Goal: Task Accomplishment & Management: Use online tool/utility

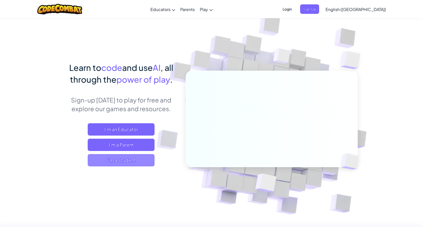
click at [114, 160] on span "I'm a Student" at bounding box center [121, 160] width 67 height 12
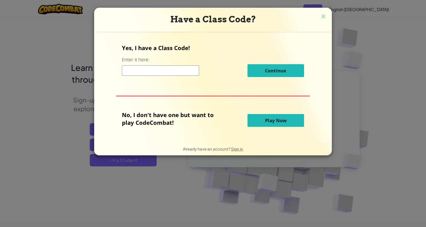
click at [275, 123] on span "Play Now" at bounding box center [276, 120] width 22 height 6
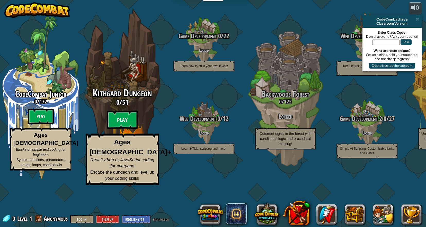
click at [122, 129] on btn "Play" at bounding box center [122, 120] width 31 height 19
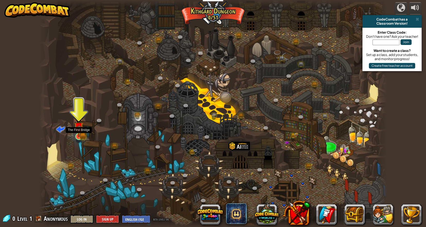
click at [79, 130] on img at bounding box center [78, 127] width 5 height 5
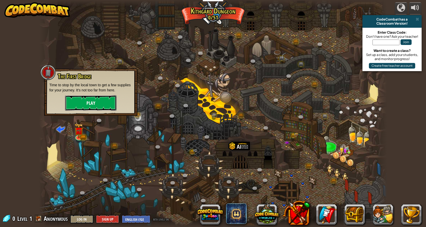
click at [92, 105] on button "Play" at bounding box center [90, 102] width 51 height 15
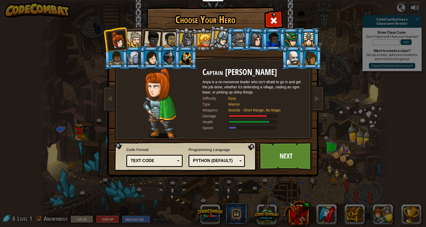
click at [172, 39] on div at bounding box center [170, 40] width 16 height 16
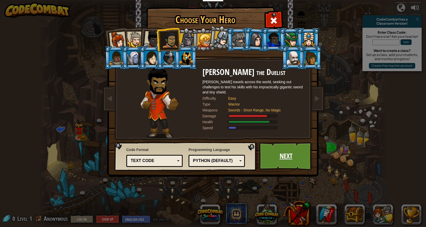
click at [287, 155] on link "Next" at bounding box center [286, 156] width 54 height 28
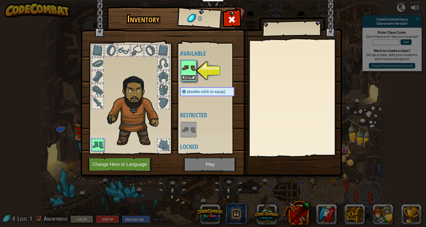
click at [191, 79] on button "Equip" at bounding box center [188, 77] width 14 height 5
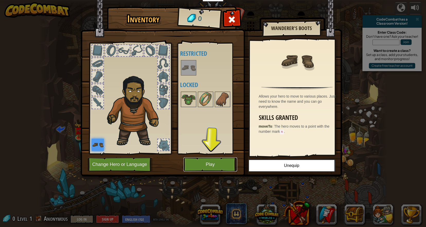
click at [212, 164] on button "Play" at bounding box center [210, 165] width 54 height 14
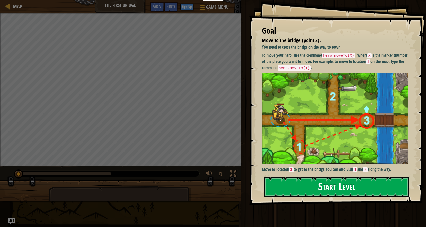
click at [338, 189] on button "Start Level" at bounding box center [336, 187] width 145 height 20
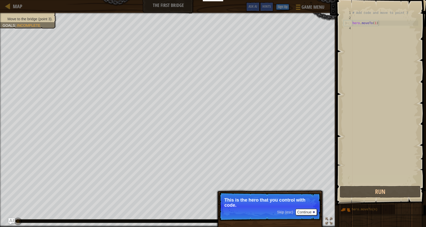
click at [381, 24] on div "# Add code and move to point 3 hero . moveTo ( 1 )" at bounding box center [384, 102] width 67 height 185
type textarea "hero.moveTo(1)"
click at [354, 29] on div "# Add code and move to point 3 hero . moveTo ( 1 )" at bounding box center [384, 102] width 67 height 185
click at [306, 214] on button "Continue" at bounding box center [305, 212] width 21 height 7
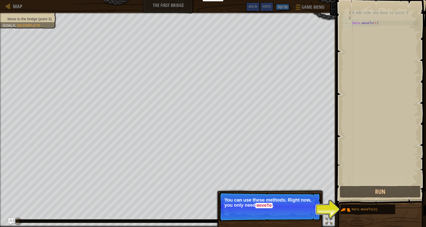
click at [384, 26] on div "# Add code and move to point 3 hero . moveTo ( 1 )" at bounding box center [384, 102] width 67 height 185
click at [370, 27] on div "# Add code and move to point 3 hero . moveTo ( 1 )" at bounding box center [384, 102] width 67 height 185
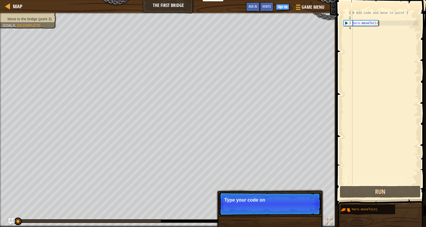
click at [384, 25] on div "# Add code and move to point 3 hero . moveTo ( 1 )" at bounding box center [384, 102] width 67 height 185
type textarea "hero.moveTo(1)"
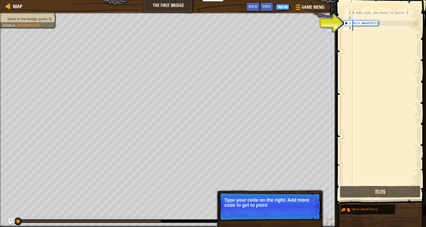
click at [360, 29] on div "# Add code and move to point 3 hero . moveTo ( 1 )" at bounding box center [384, 102] width 67 height 185
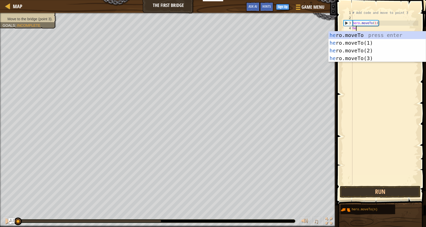
scroll to position [2, 0]
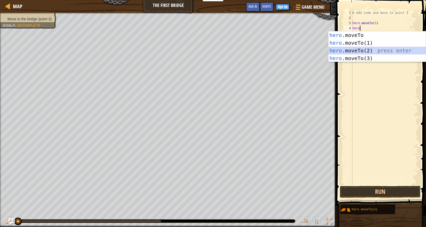
click at [356, 52] on div "hero .moveTo press enter hero .moveTo(1) press enter hero .moveTo(2) press ente…" at bounding box center [376, 54] width 97 height 46
type textarea "hero.moveTo(2)"
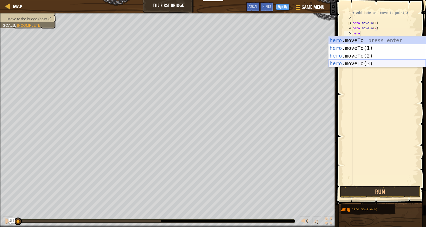
click at [344, 64] on div "hero .moveTo press enter hero .moveTo(1) press enter hero .moveTo(2) press ente…" at bounding box center [376, 59] width 97 height 46
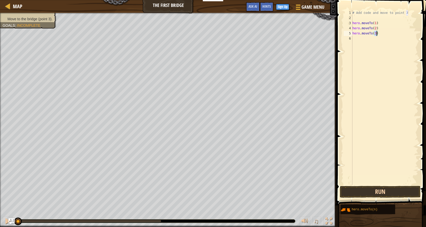
type textarea "hero.moveTo(3)"
click at [379, 191] on button "Run" at bounding box center [379, 192] width 81 height 12
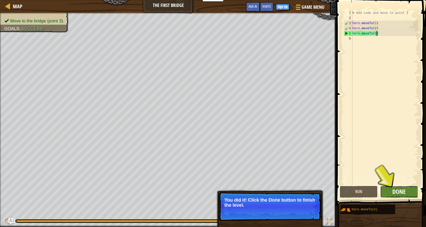
click at [403, 193] on span "Done" at bounding box center [398, 192] width 13 height 8
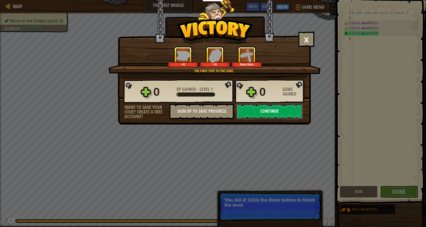
click at [277, 115] on button "Continue" at bounding box center [269, 111] width 66 height 15
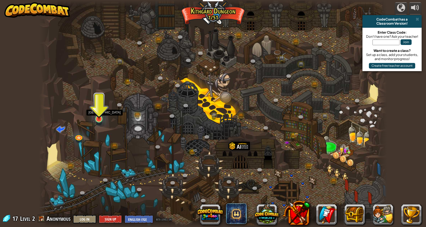
click at [99, 116] on img at bounding box center [98, 108] width 9 height 21
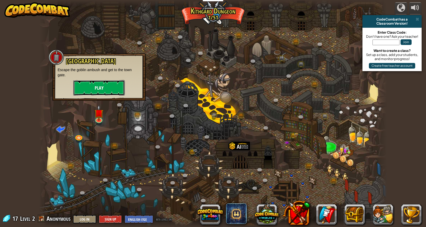
click at [98, 85] on button "Play" at bounding box center [98, 87] width 51 height 15
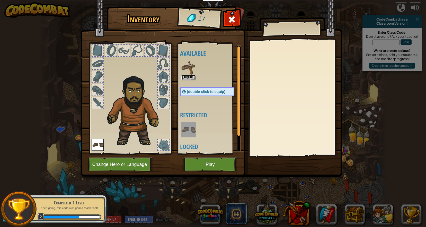
click at [188, 76] on button "Equip" at bounding box center [188, 77] width 14 height 5
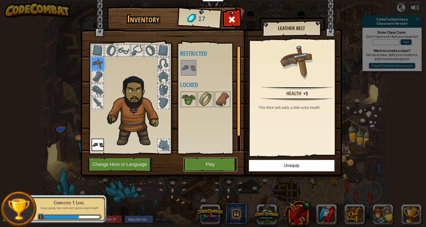
click at [214, 169] on button "Play" at bounding box center [210, 165] width 54 height 14
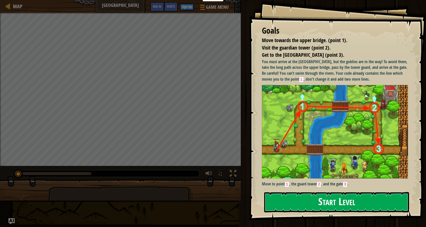
click at [332, 199] on button "Start Level" at bounding box center [336, 202] width 145 height 20
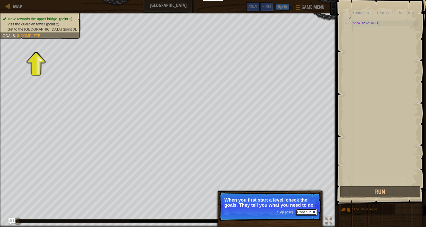
click at [302, 213] on button "Continue" at bounding box center [305, 212] width 21 height 7
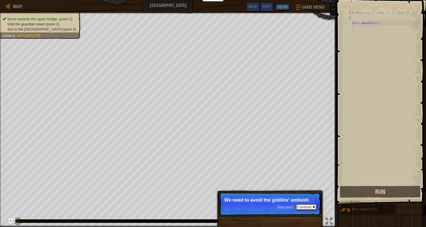
click at [307, 207] on button "Continue" at bounding box center [305, 207] width 21 height 7
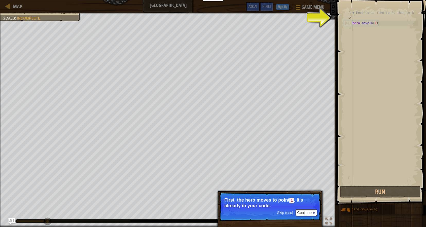
click at [362, 31] on div "# Move to 1, then to 2, then to 3 hero . moveTo ( 1 )" at bounding box center [384, 102] width 67 height 185
click at [301, 213] on button "Continue" at bounding box center [305, 212] width 21 height 7
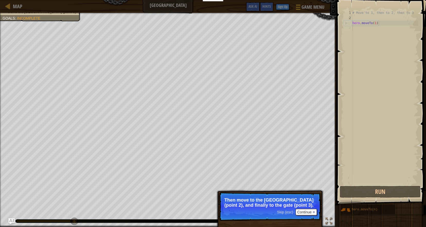
click at [386, 136] on div "# Move to 1, then to 2, then to 3 hero . moveTo ( 1 )" at bounding box center [384, 102] width 67 height 185
click at [307, 212] on button "Continue" at bounding box center [305, 212] width 21 height 7
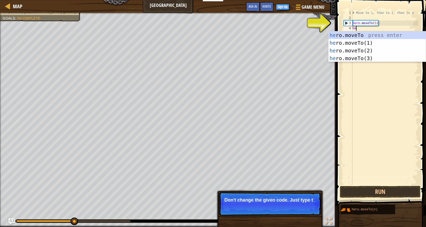
scroll to position [2, 0]
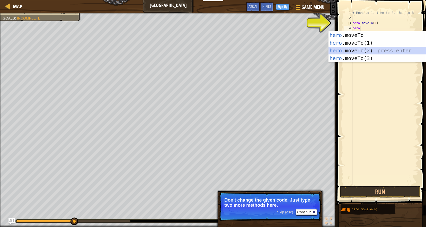
click at [343, 52] on div "hero .moveTo press enter hero .moveTo(1) press enter hero .moveTo(2) press ente…" at bounding box center [376, 54] width 97 height 46
type textarea "hero.moveTo(2)"
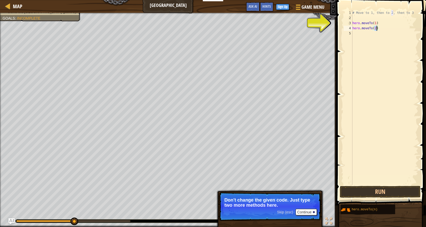
click at [360, 34] on div "# Move to 1, then to 2, then to 3 hero . moveTo ( 1 ) hero . moveTo ( 2 )" at bounding box center [384, 102] width 67 height 185
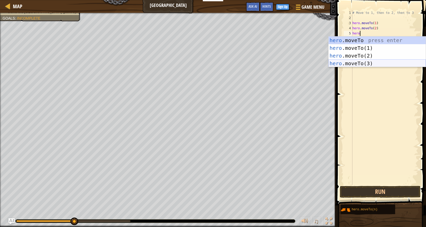
click at [352, 65] on div "hero .moveTo press enter hero .moveTo(1) press enter hero .moveTo(2) press ente…" at bounding box center [376, 59] width 97 height 46
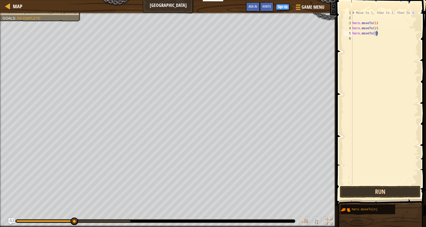
type textarea "hero.moveTo(3)"
click at [386, 195] on button "Run" at bounding box center [379, 192] width 81 height 12
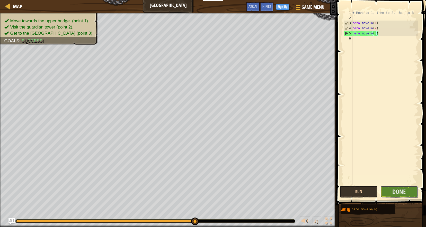
click at [386, 195] on button "Done" at bounding box center [399, 192] width 38 height 12
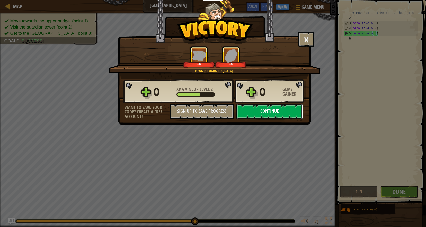
click at [251, 110] on button "Continue" at bounding box center [269, 111] width 66 height 15
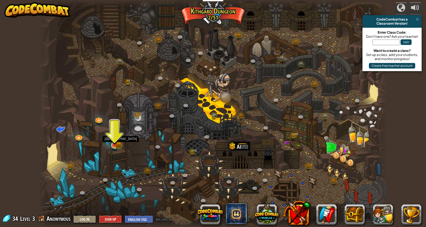
click at [112, 133] on img at bounding box center [114, 136] width 9 height 20
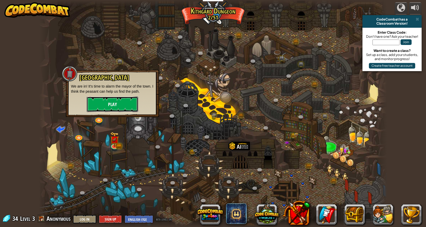
click at [109, 106] on button "Play" at bounding box center [112, 104] width 51 height 15
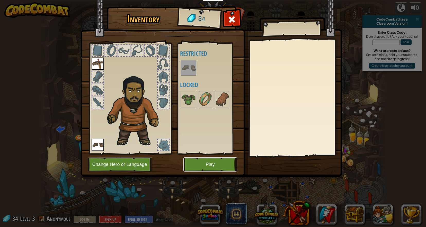
click at [209, 167] on button "Play" at bounding box center [210, 165] width 54 height 14
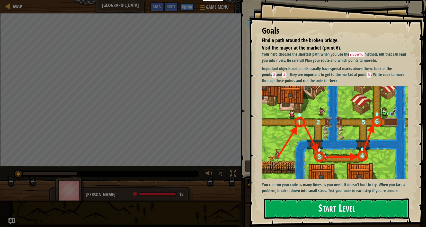
click at [334, 205] on button "Start Level" at bounding box center [336, 209] width 145 height 20
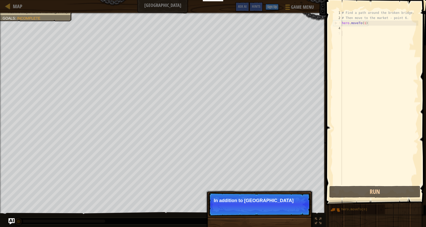
click at [350, 30] on div "# Find a path around the broken bridge. # Then move to the market - point 6. he…" at bounding box center [378, 102] width 77 height 185
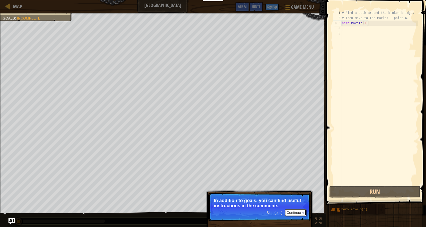
click at [292, 213] on button "Continue" at bounding box center [295, 212] width 21 height 7
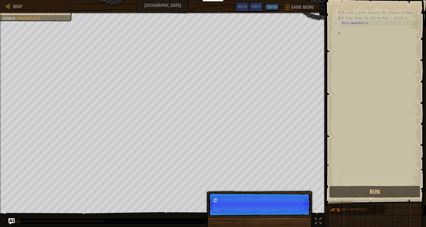
scroll to position [2, 0]
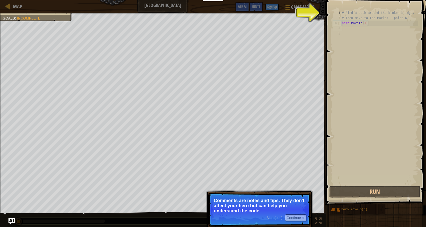
drag, startPoint x: 351, startPoint y: 143, endPoint x: 328, endPoint y: 159, distance: 28.5
click at [341, 151] on div "1 2 3 4 5 # Find a path around the broken bridge. # Then move to the market - p…" at bounding box center [375, 97] width 86 height 175
click at [291, 217] on button "Continue" at bounding box center [295, 218] width 21 height 7
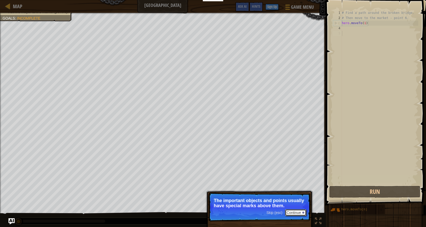
click at [296, 212] on button "Continue" at bounding box center [295, 212] width 21 height 7
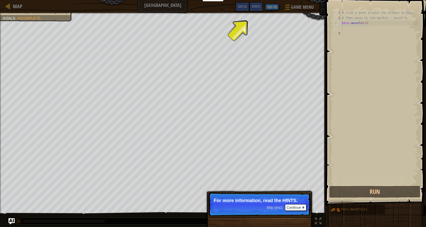
click at [346, 28] on div "# Find a path around the broken bridge. # Then move to the market - point 6. he…" at bounding box center [378, 102] width 77 height 185
click at [347, 38] on div "# Find a path around the broken bridge. # Then move to the market - point 6. he…" at bounding box center [378, 102] width 77 height 185
click at [298, 207] on div "Find a path around the broken bridge. Visit the mayor at the market (point 6). …" at bounding box center [213, 120] width 426 height 215
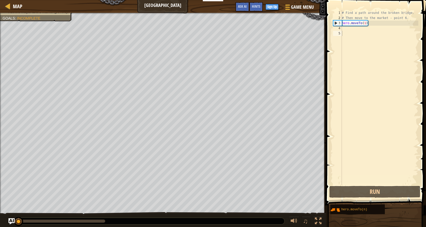
click at [354, 31] on div "# Find a path around the broken bridge. # Then move to the market - point 6. he…" at bounding box center [378, 102] width 77 height 185
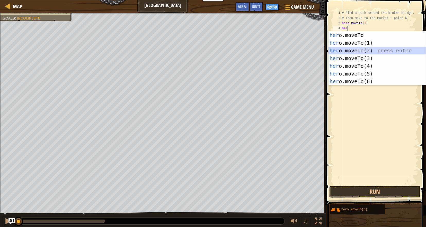
click at [350, 49] on div "her o.moveTo press enter her o.moveTo(1) press enter her o.moveTo(2) press ente…" at bounding box center [376, 65] width 97 height 69
type textarea "hero.moveTo(2)"
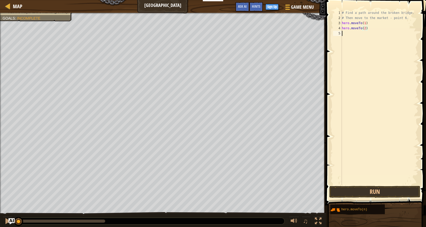
click at [347, 33] on div "# Find a path around the broken bridge. # Then move to the market - point 6. he…" at bounding box center [378, 102] width 77 height 185
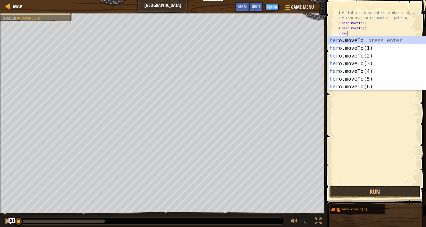
scroll to position [2, 0]
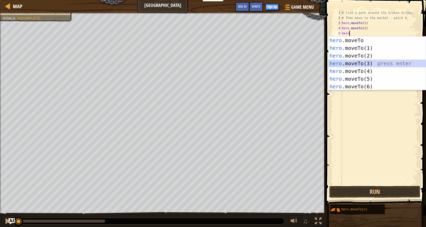
click at [351, 65] on div "hero .moveTo press enter hero .moveTo(1) press enter hero .moveTo(2) press ente…" at bounding box center [376, 70] width 97 height 69
type textarea "hero.moveTo(3)"
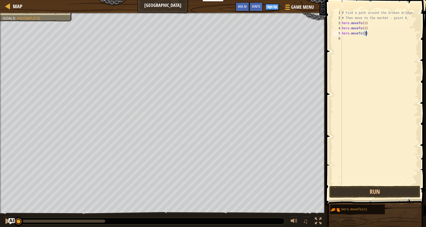
click at [347, 38] on div "# Find a path around the broken bridge. # Then move to the market - point 6. he…" at bounding box center [378, 102] width 77 height 185
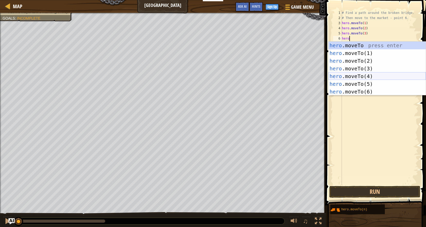
click at [350, 78] on div "hero .moveTo press enter hero .moveTo(1) press enter hero .moveTo(2) press ente…" at bounding box center [376, 76] width 97 height 69
type textarea "hero.moveTo(4)"
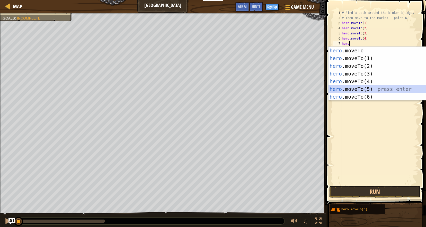
click at [352, 88] on div "hero .moveTo press enter hero .moveTo(1) press enter hero .moveTo(2) press ente…" at bounding box center [376, 81] width 97 height 69
type textarea "hero.moveTo(5)"
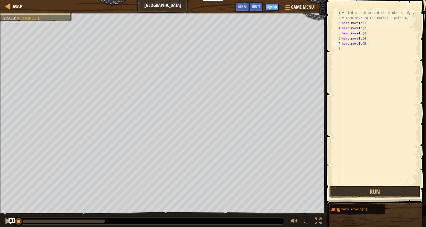
click at [375, 46] on div "# Find a path around the broken bridge. # Then move to the market - point 6. he…" at bounding box center [378, 102] width 77 height 185
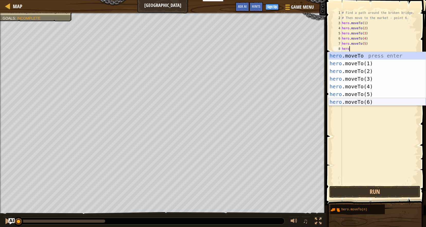
click at [351, 105] on div "hero .moveTo press enter hero .moveTo(1) press enter hero .moveTo(2) press ente…" at bounding box center [376, 86] width 97 height 69
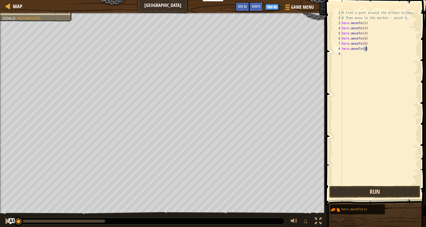
type textarea "hero.moveTo(6)"
click at [373, 193] on button "Run" at bounding box center [374, 192] width 91 height 12
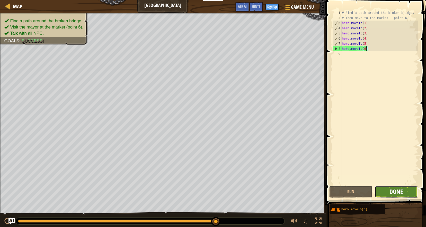
click at [399, 193] on span "Done" at bounding box center [395, 192] width 13 height 8
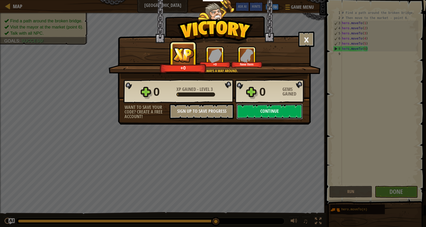
click at [262, 111] on button "Continue" at bounding box center [269, 111] width 66 height 15
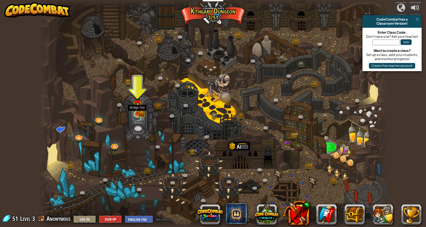
click at [138, 108] on img at bounding box center [136, 104] width 5 height 5
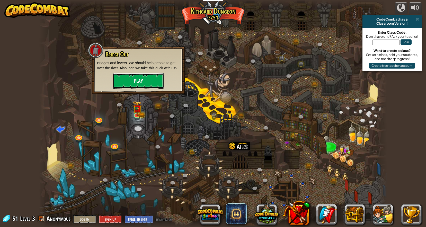
click at [137, 76] on button "Play" at bounding box center [138, 80] width 51 height 15
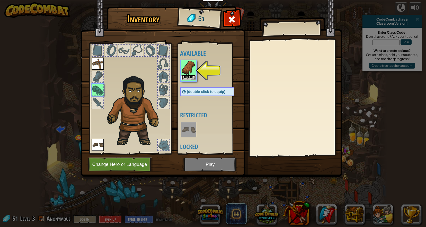
click at [192, 76] on button "Equip" at bounding box center [188, 77] width 14 height 5
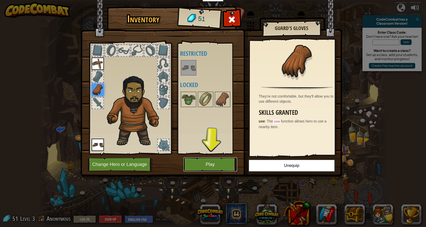
click at [209, 164] on button "Play" at bounding box center [210, 165] width 54 height 14
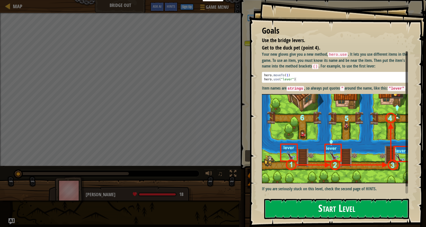
click at [340, 208] on button "Start Level" at bounding box center [336, 209] width 145 height 20
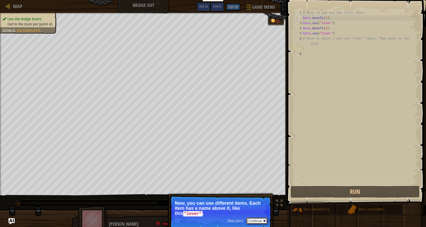
click at [254, 220] on button "Continue" at bounding box center [256, 221] width 21 height 7
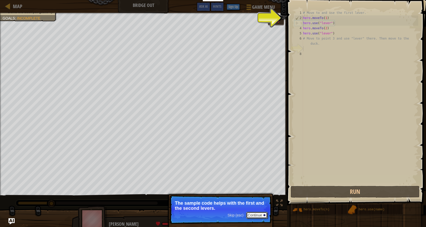
click at [256, 215] on button "Continue" at bounding box center [256, 215] width 21 height 7
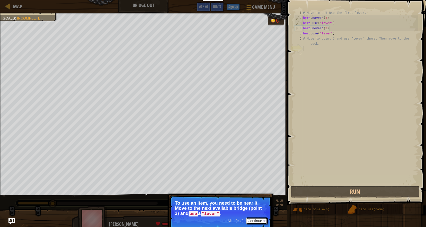
click at [254, 219] on button "Continue" at bounding box center [256, 221] width 21 height 7
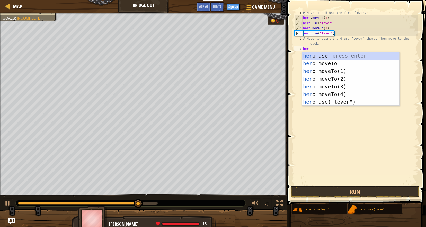
scroll to position [2, 0]
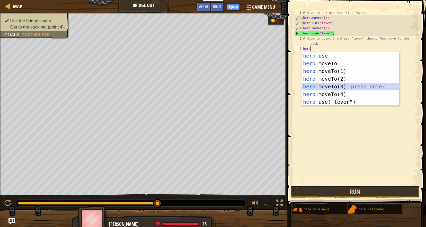
click at [321, 87] on div "hero .use press enter hero .moveTo press enter hero .moveTo(1) press enter hero…" at bounding box center [350, 86] width 97 height 69
type textarea "hero.moveTo(3)"
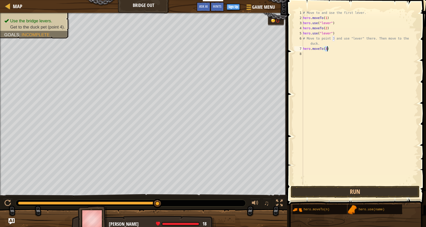
click at [336, 51] on div "# Move to and use the first lever. hero . moveTo ( 1 ) hero . use ( "lever" ) h…" at bounding box center [360, 102] width 116 height 185
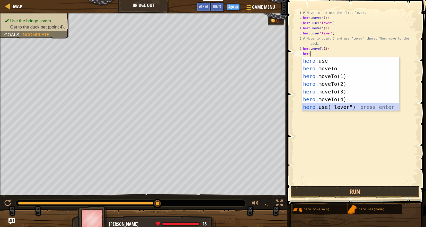
click at [318, 107] on div "hero .use press enter hero .moveTo press enter hero .moveTo(1) press enter hero…" at bounding box center [350, 91] width 97 height 69
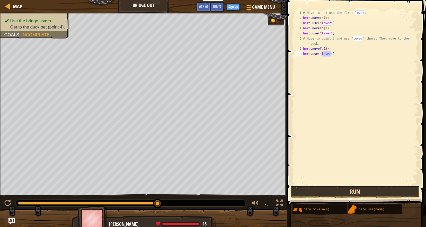
type textarea "hero.use("lever")"
click at [344, 193] on button "Run" at bounding box center [354, 192] width 129 height 12
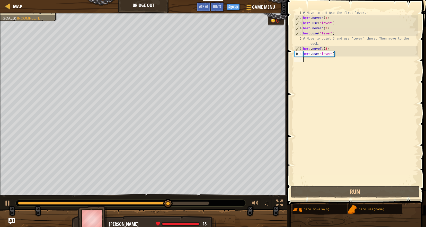
click at [309, 62] on div "# Move to and use the first lever. hero . moveTo ( 1 ) hero . use ( "lever" ) h…" at bounding box center [360, 102] width 116 height 185
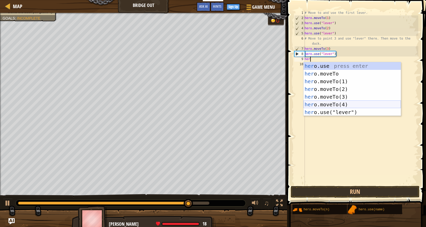
click at [323, 102] on div "her o.use press enter her o.moveTo press enter her o.moveTo(1) press enter her …" at bounding box center [351, 96] width 97 height 69
type textarea "hero.moveTo(4)"
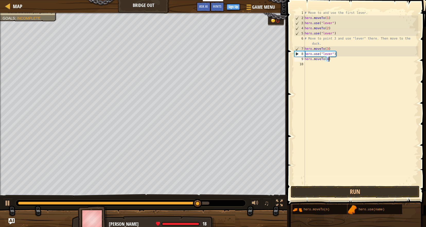
click at [309, 63] on div "# Move to and use the first lever. hero . moveTo ( 1 ) hero . use ( "lever" ) h…" at bounding box center [360, 102] width 115 height 185
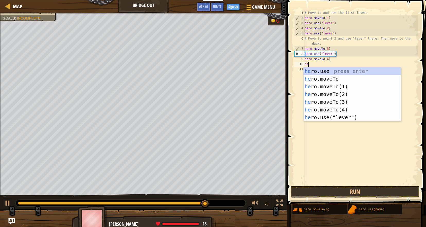
scroll to position [2, 0]
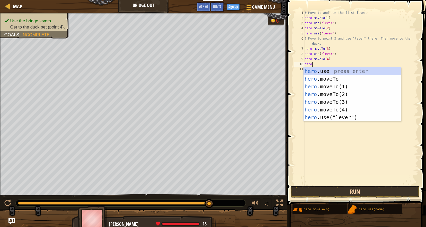
type textarea "hero"
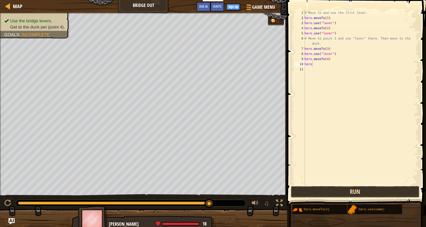
click at [349, 194] on button "Run" at bounding box center [354, 192] width 129 height 12
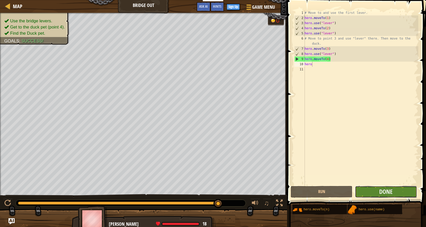
click at [392, 196] on button "Done" at bounding box center [386, 192] width 62 height 12
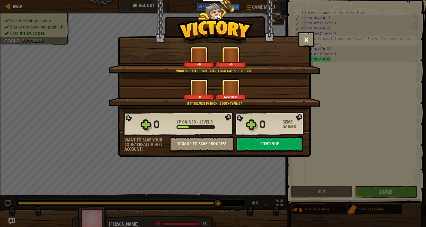
click at [274, 152] on div "× You are my friend now. How fun was this level? What is better than gates? Log…" at bounding box center [214, 78] width 193 height 157
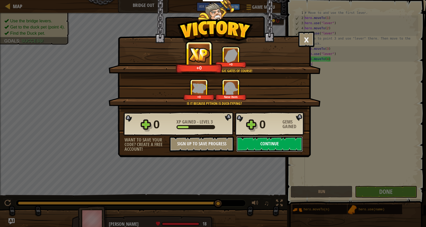
click at [273, 146] on button "Continue" at bounding box center [269, 143] width 66 height 15
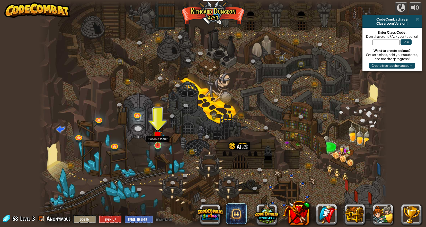
click at [158, 141] on img at bounding box center [157, 135] width 9 height 21
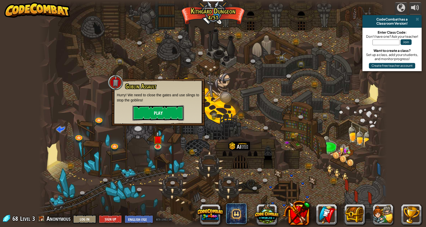
click at [167, 115] on button "Play" at bounding box center [157, 112] width 51 height 15
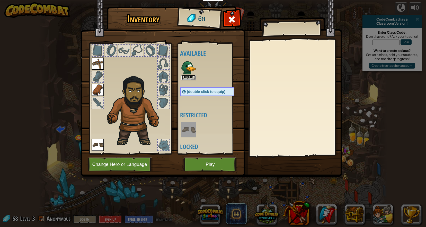
click at [187, 76] on button "Equip" at bounding box center [188, 77] width 14 height 5
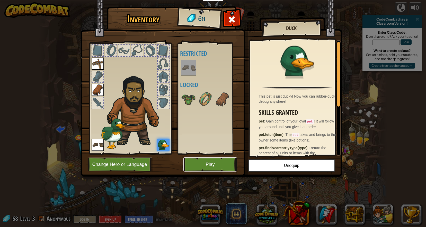
click at [210, 162] on button "Play" at bounding box center [210, 165] width 54 height 14
